Goal: Task Accomplishment & Management: Manage account settings

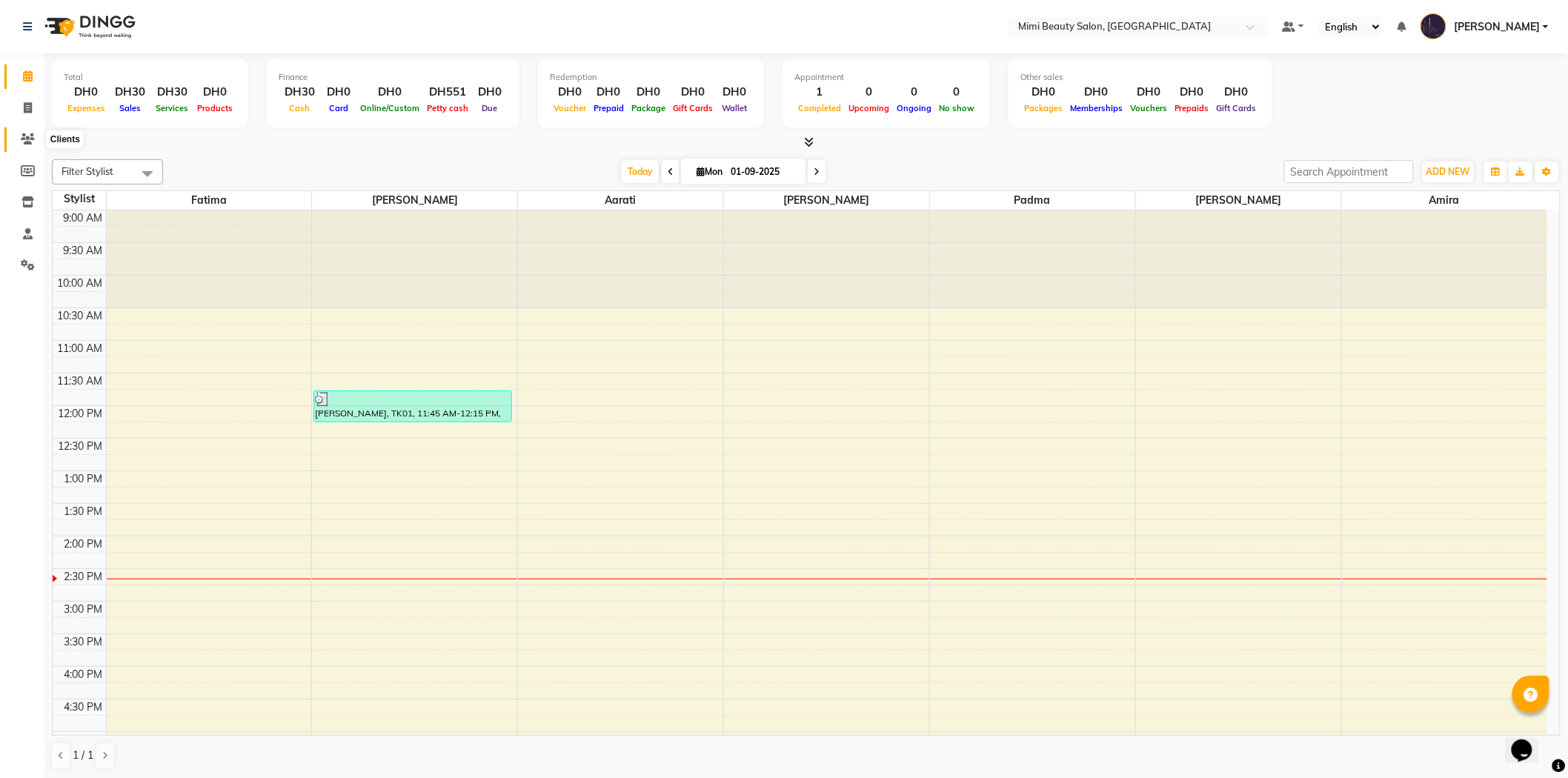
click at [26, 142] on icon at bounding box center [28, 139] width 14 height 11
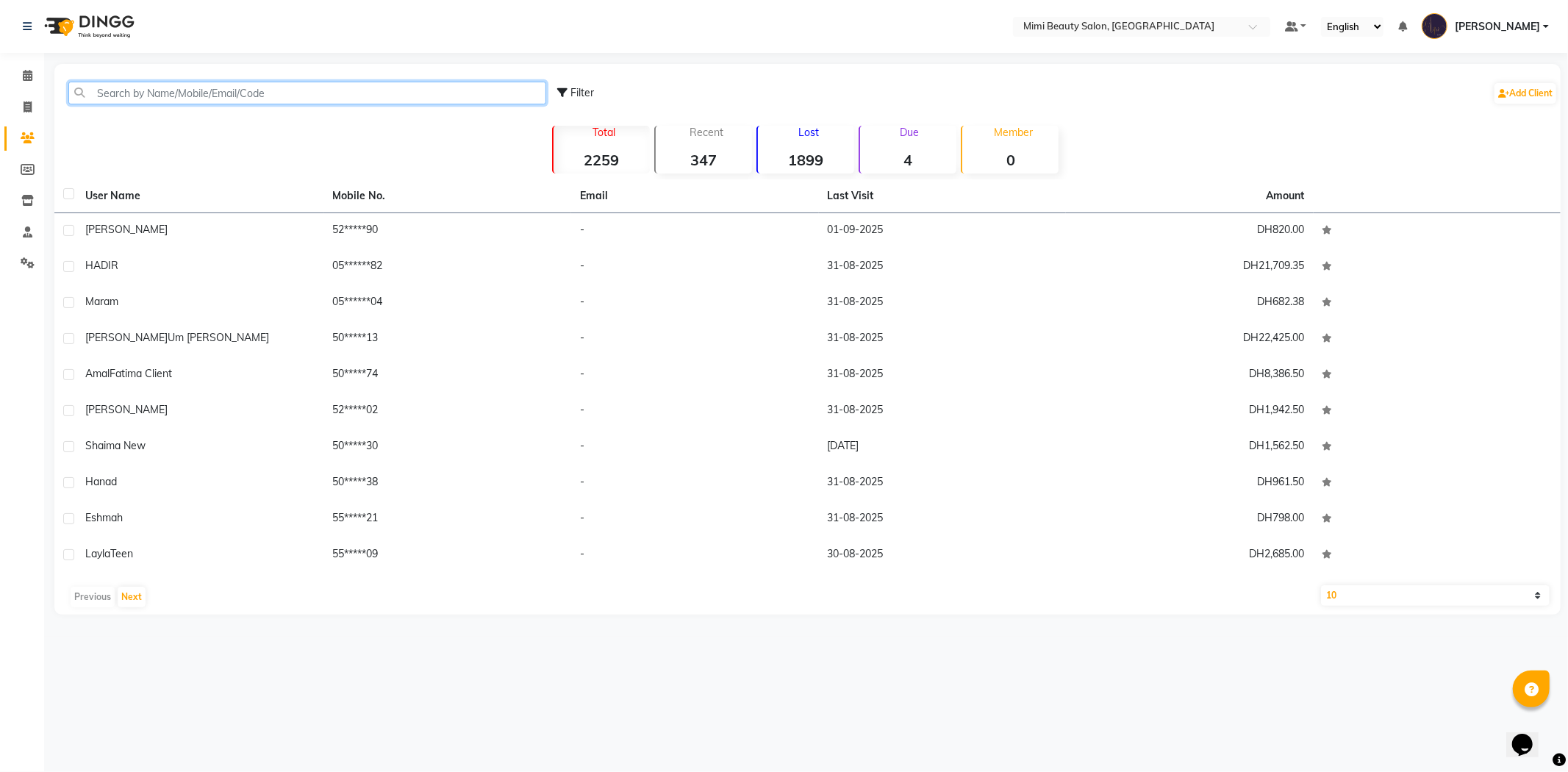
click at [299, 96] on input "text" at bounding box center [307, 93] width 478 height 23
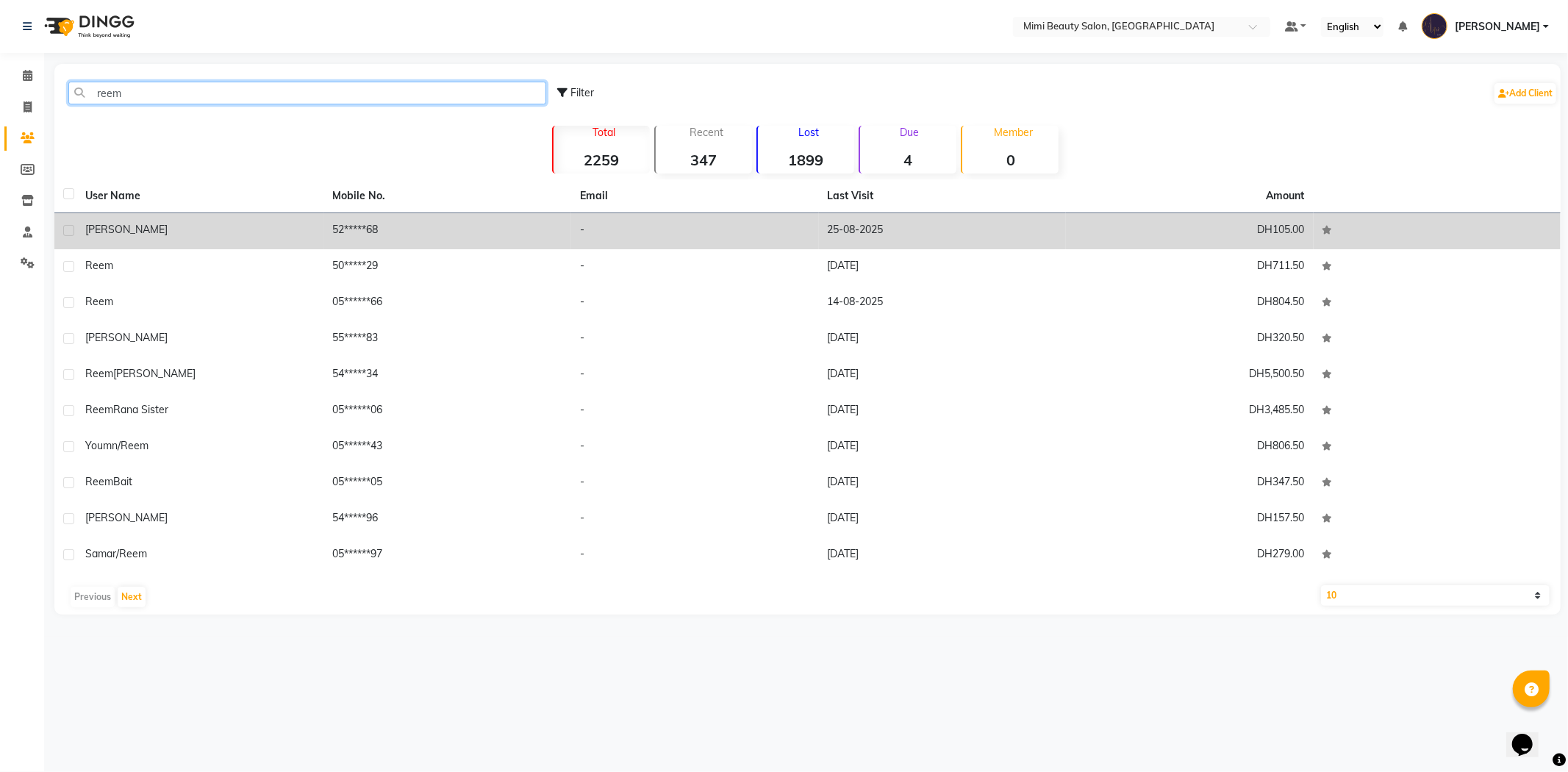
type input "reem"
click at [247, 240] on td "[PERSON_NAME]" at bounding box center [200, 231] width 247 height 36
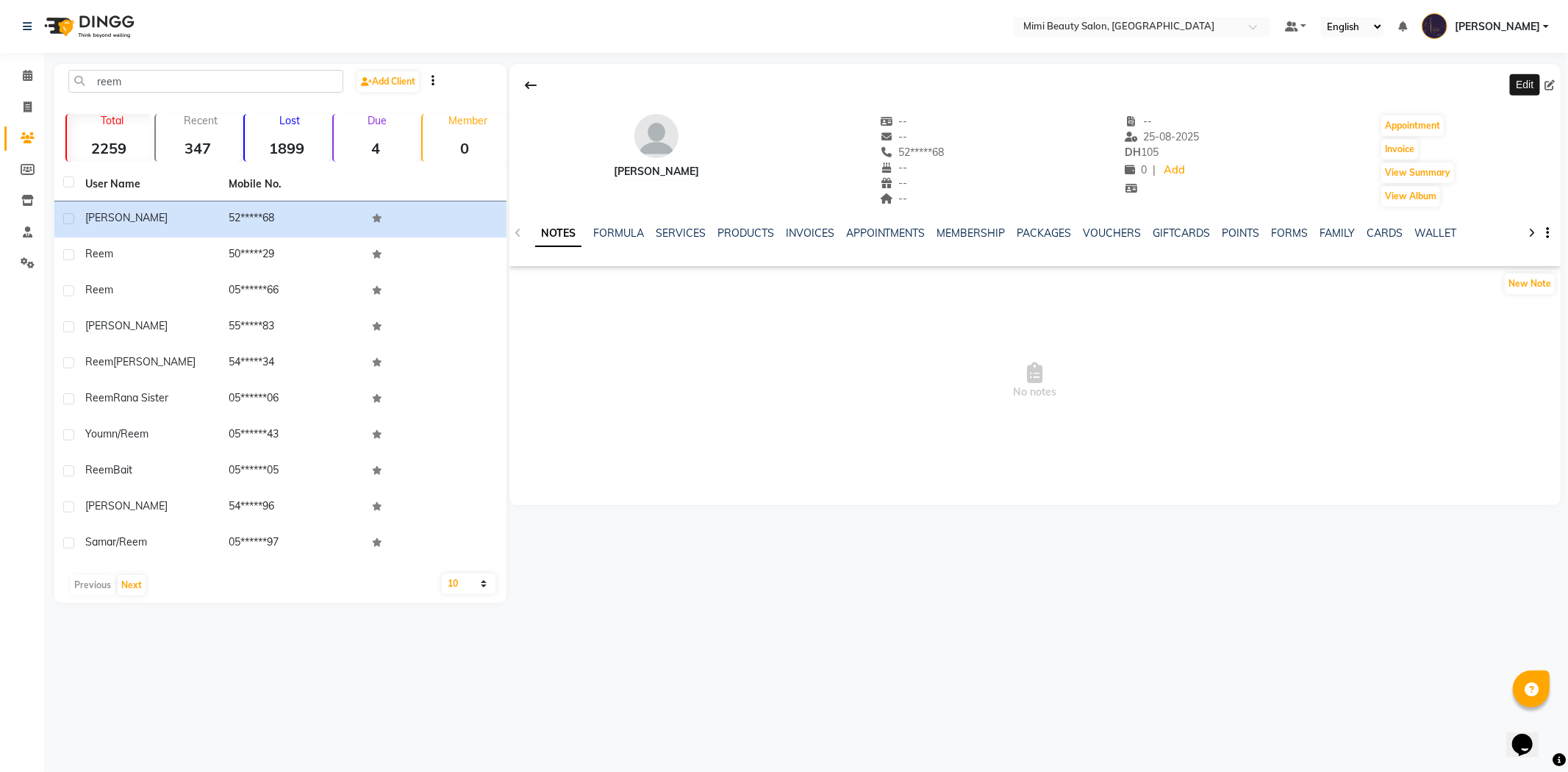
click at [1547, 86] on icon at bounding box center [1549, 86] width 10 height 10
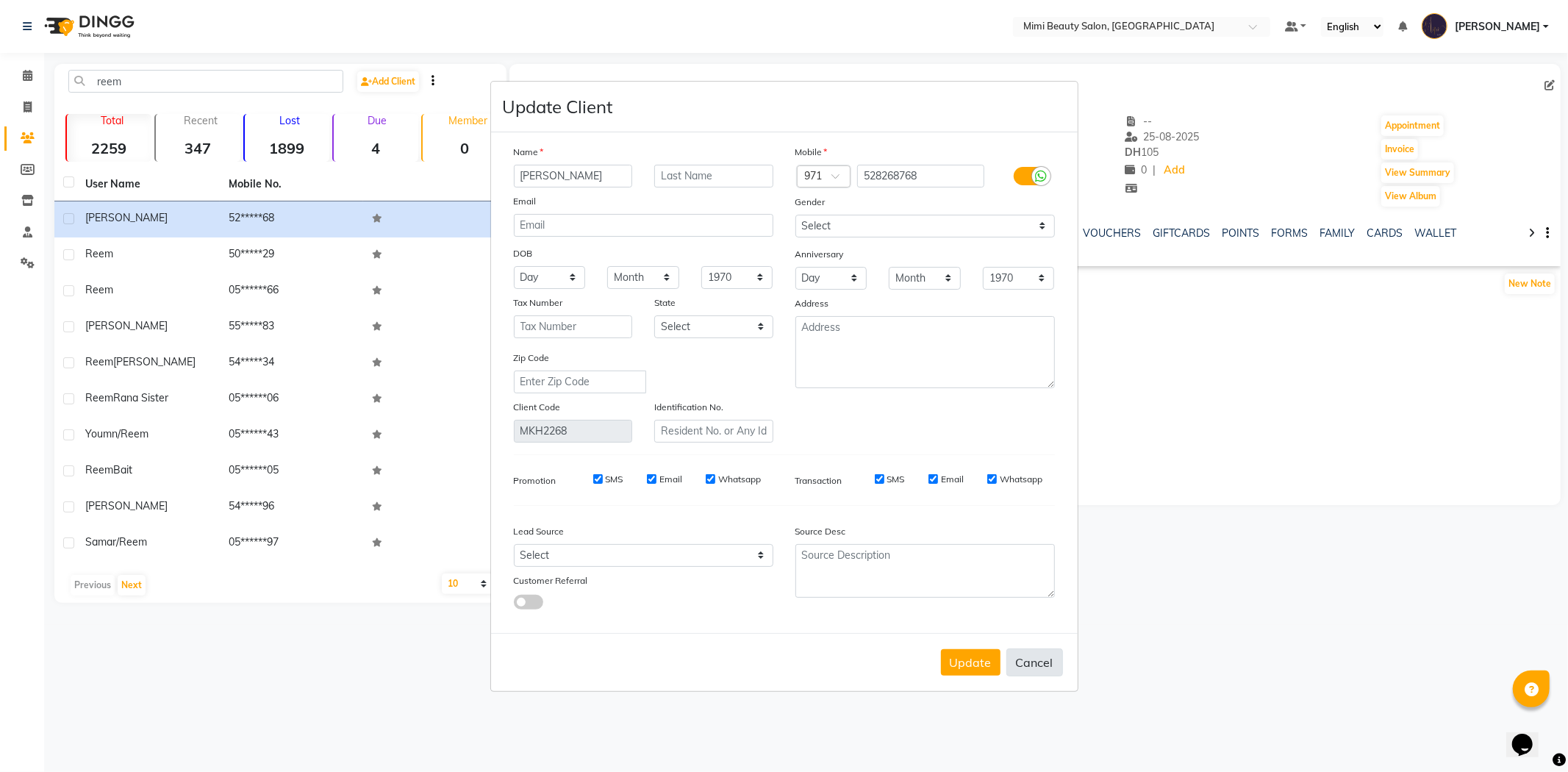
click at [1025, 656] on button "Cancel" at bounding box center [1034, 662] width 57 height 28
select select
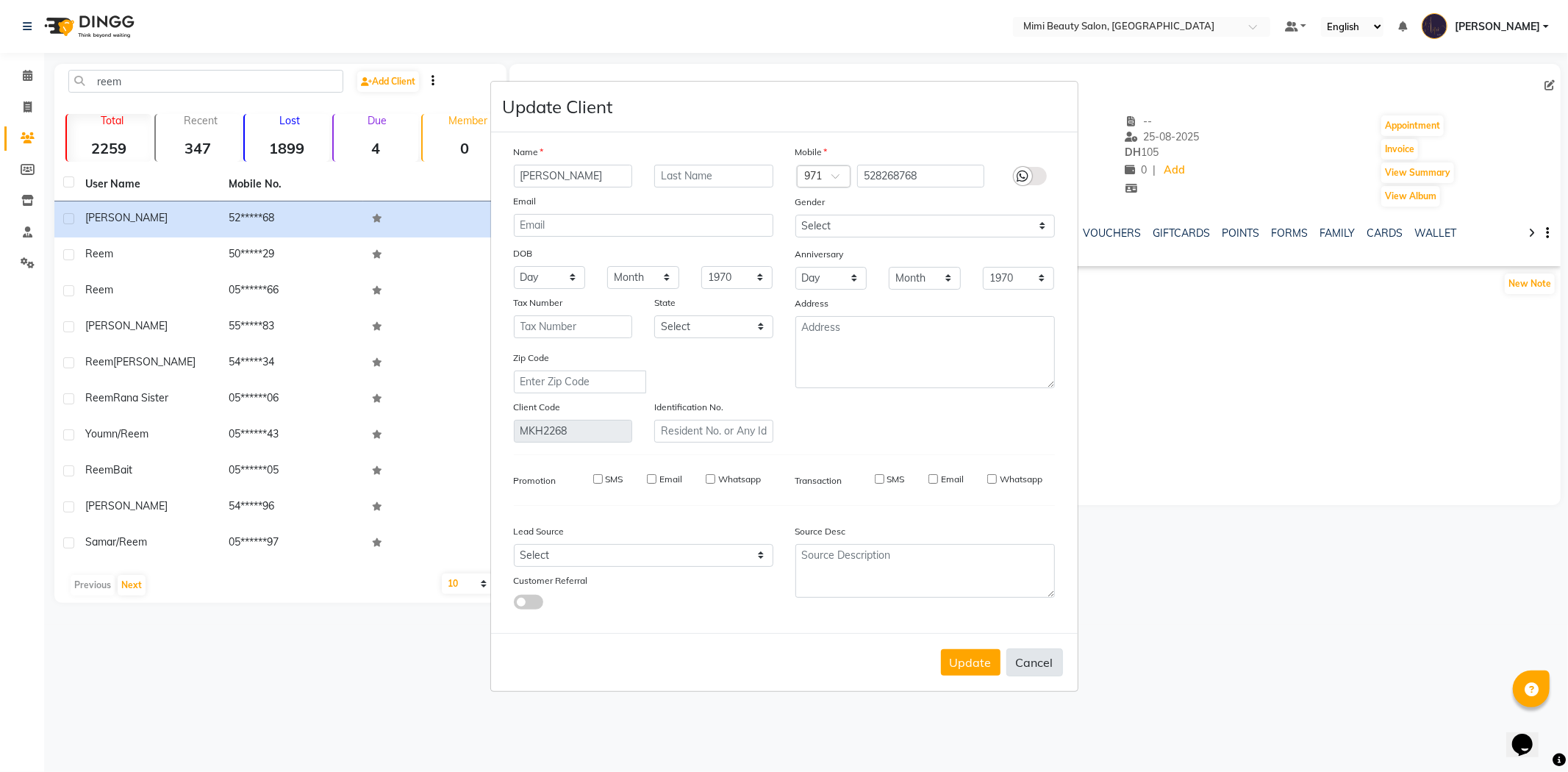
select select
checkbox input "false"
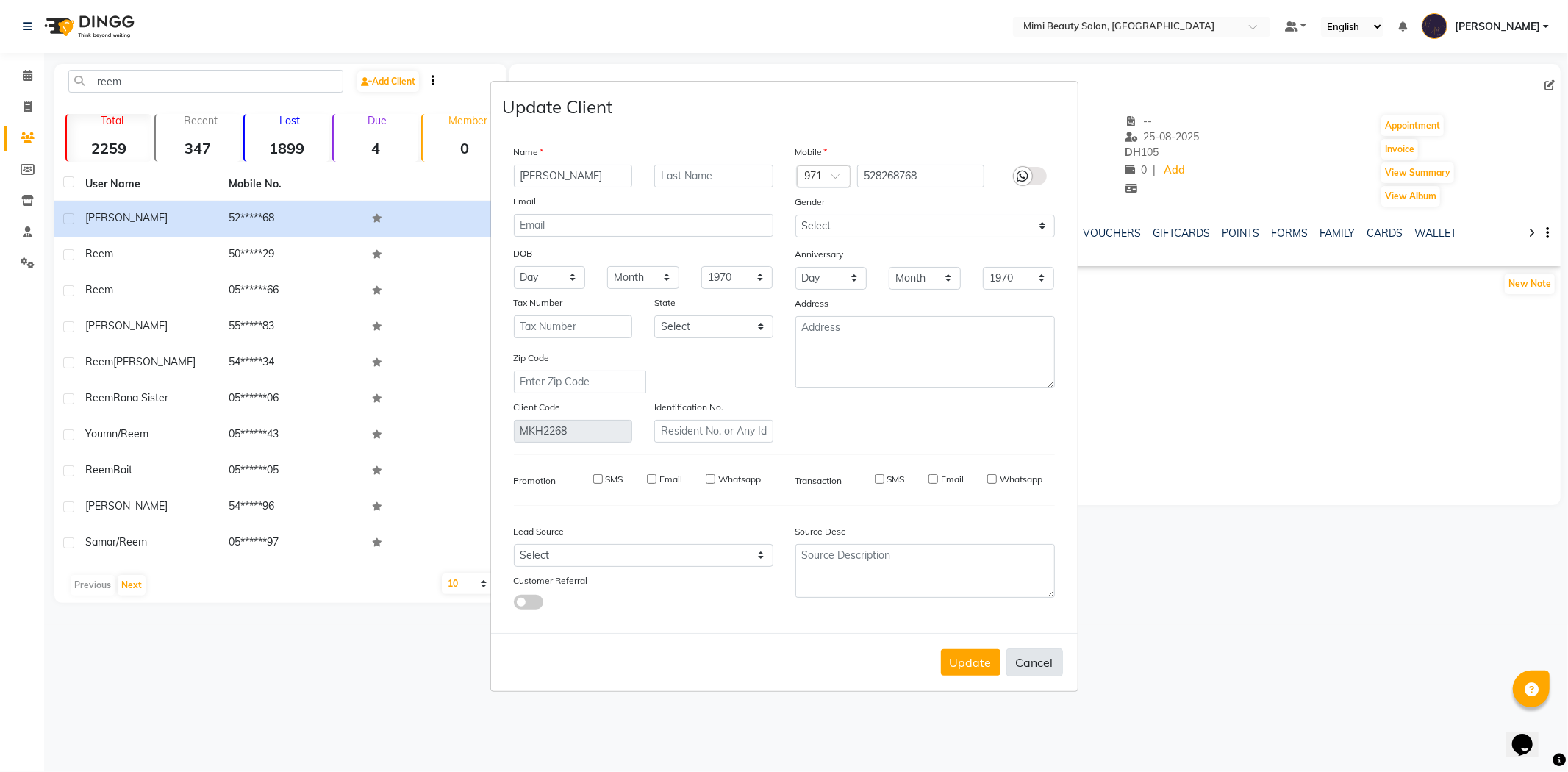
checkbox input "false"
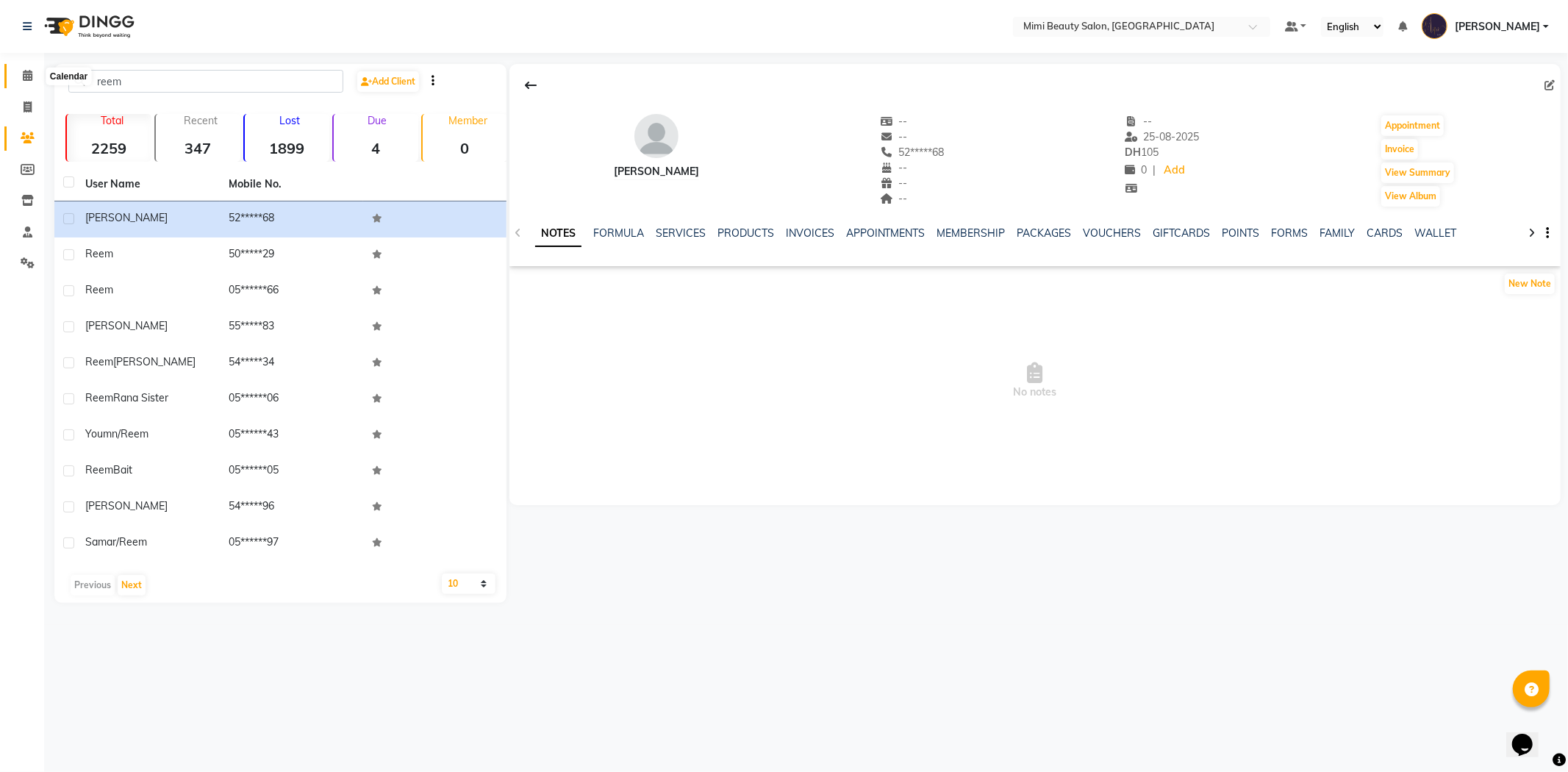
click at [23, 75] on icon at bounding box center [27, 75] width 9 height 11
